Goal: Find specific page/section: Find specific page/section

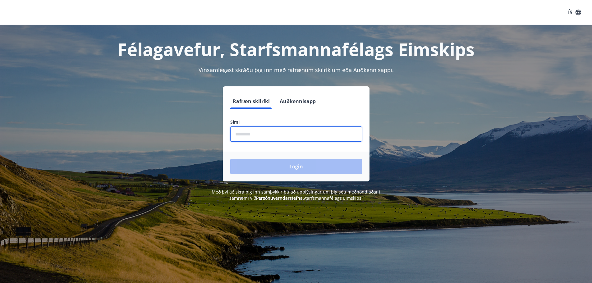
click at [283, 136] on input "phone" at bounding box center [296, 134] width 132 height 15
type input "********"
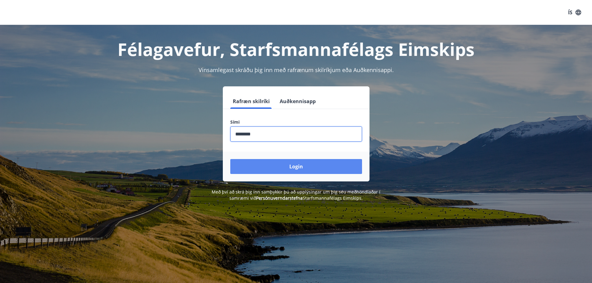
click at [271, 169] on button "Login" at bounding box center [296, 166] width 132 height 15
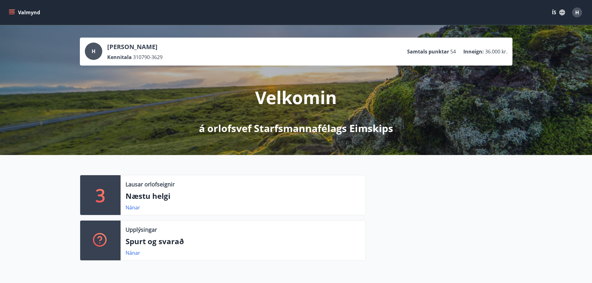
click at [17, 15] on button "Valmynd" at bounding box center [24, 12] width 35 height 11
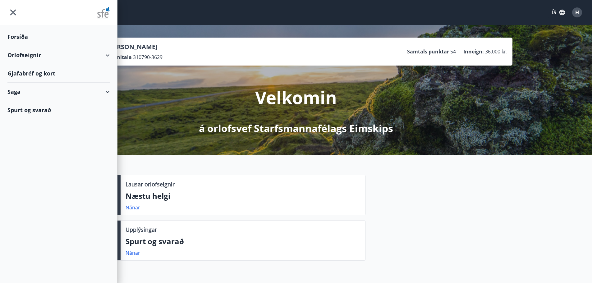
click at [113, 56] on div "Orlofseignir" at bounding box center [58, 55] width 117 height 18
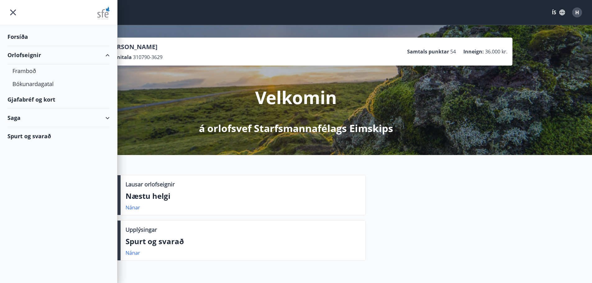
click at [32, 98] on div "Gjafabréf og kort" at bounding box center [58, 99] width 102 height 18
click at [11, 14] on icon "menu" at bounding box center [12, 12] width 11 height 11
